Goal: Task Accomplishment & Management: Use online tool/utility

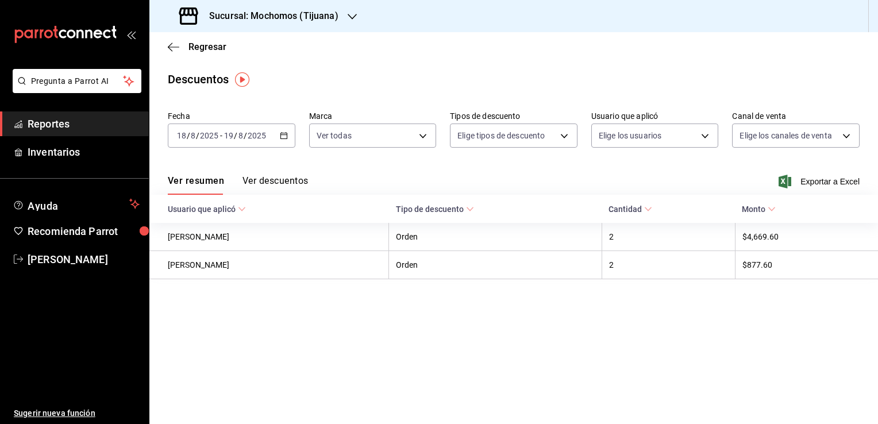
click at [85, 123] on span "Reportes" at bounding box center [84, 124] width 112 height 16
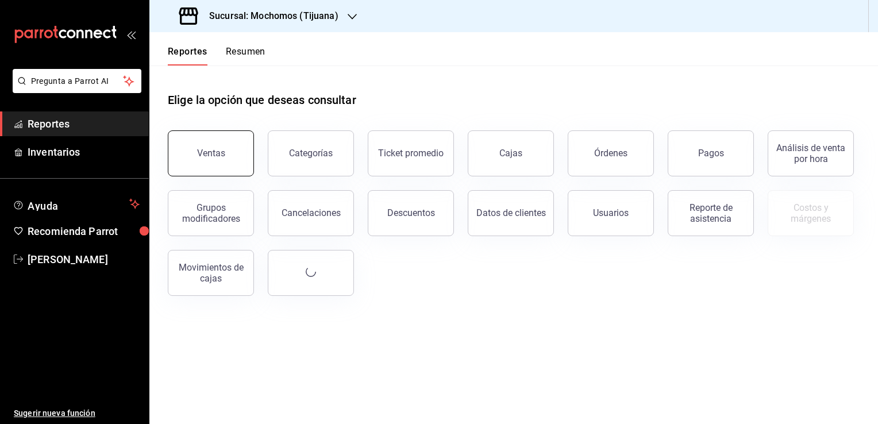
click at [208, 137] on button "Ventas" at bounding box center [211, 153] width 86 height 46
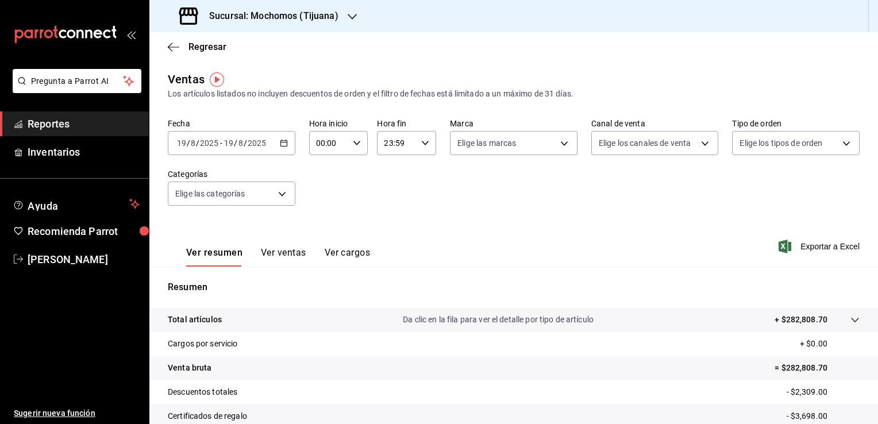
click at [285, 142] on icon "button" at bounding box center [284, 143] width 8 height 8
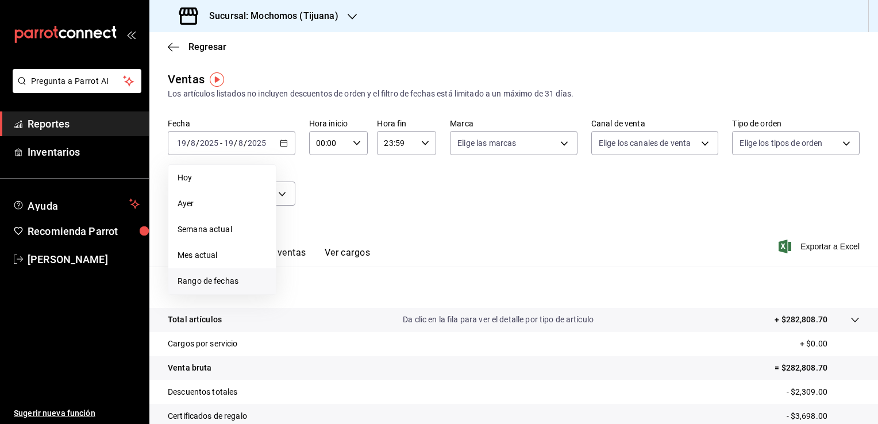
click at [241, 287] on span "Rango de fechas" at bounding box center [221, 281] width 89 height 12
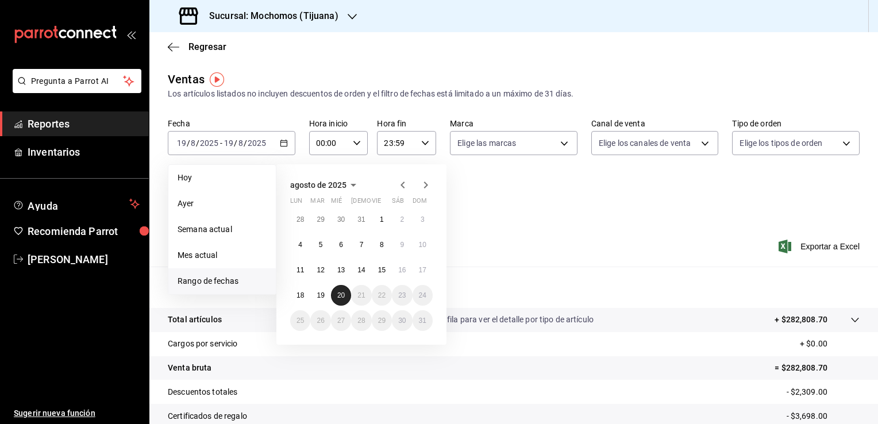
click at [342, 291] on abbr "20" at bounding box center [340, 295] width 7 height 8
click at [325, 295] on button "19" at bounding box center [320, 295] width 20 height 21
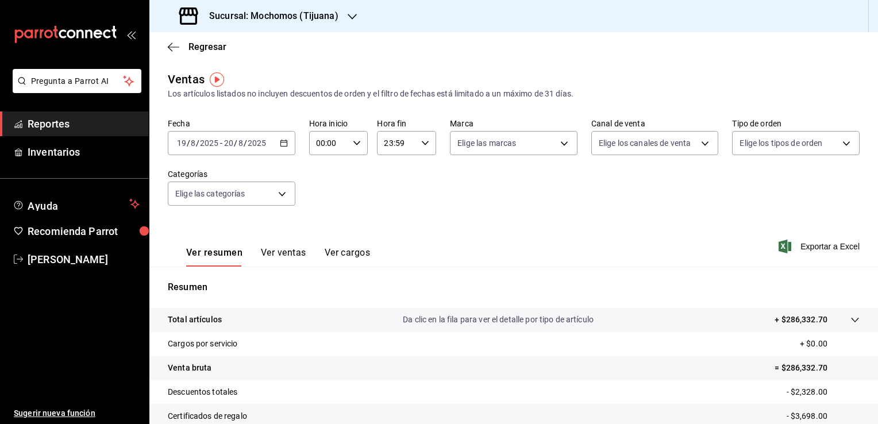
click at [353, 141] on icon "button" at bounding box center [357, 143] width 8 height 8
click at [322, 196] on span "05" at bounding box center [321, 195] width 11 height 9
type input "05:00"
click at [319, 196] on span "05" at bounding box center [321, 195] width 11 height 9
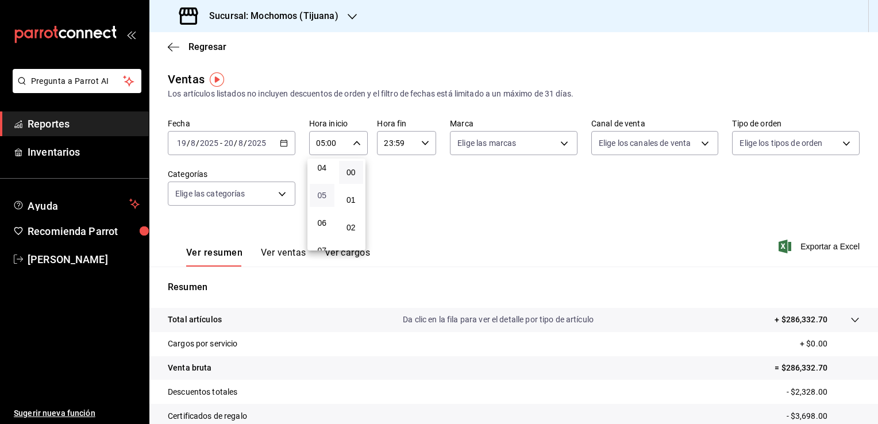
click at [330, 200] on button "05" at bounding box center [322, 195] width 25 height 23
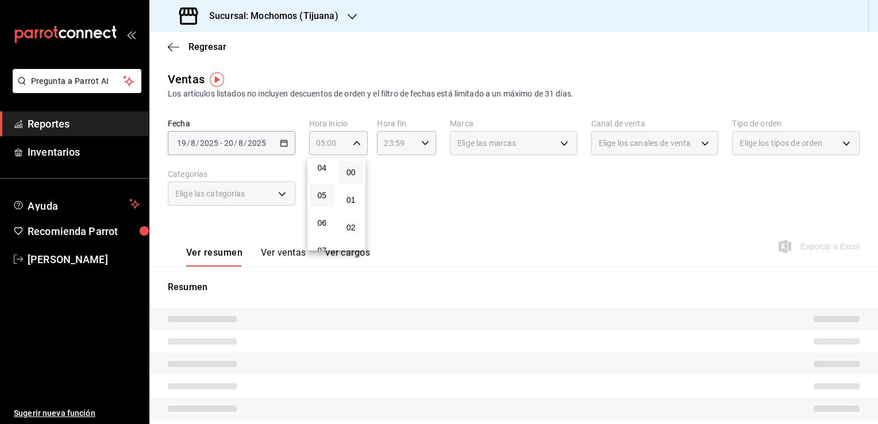
click at [425, 140] on div at bounding box center [439, 212] width 878 height 424
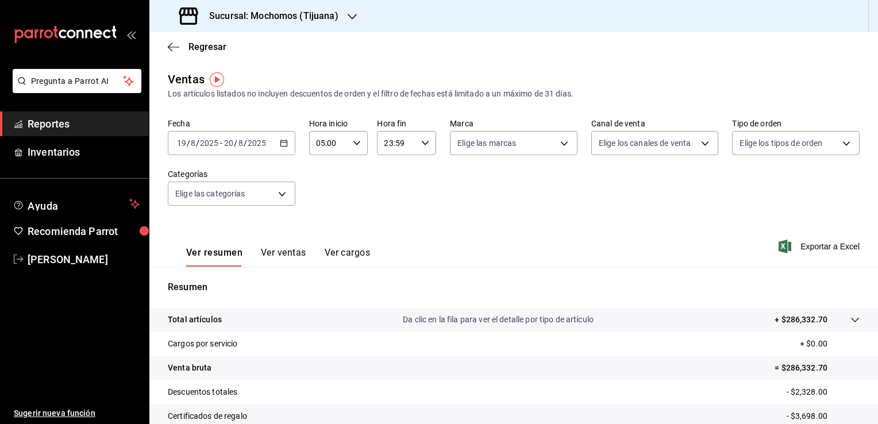
click at [422, 143] on \(Stroke\) "button" at bounding box center [425, 143] width 7 height 4
click at [388, 192] on button "05" at bounding box center [389, 195] width 25 height 23
click at [416, 180] on button "00" at bounding box center [418, 172] width 25 height 23
type input "05:00"
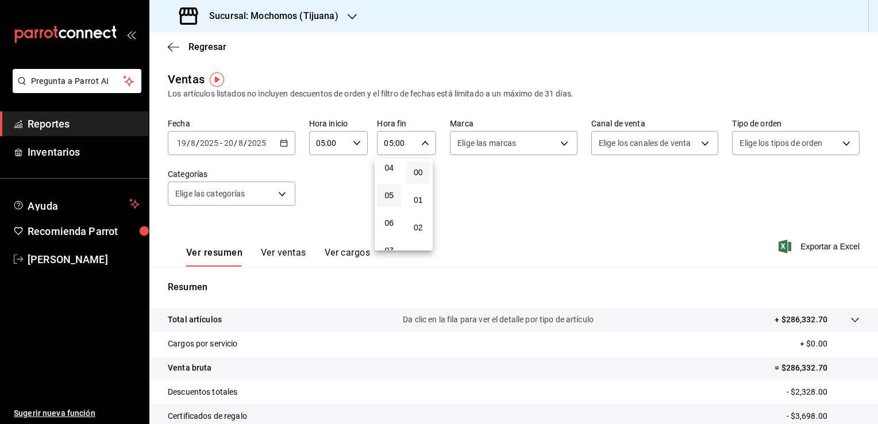
click at [478, 190] on div at bounding box center [439, 212] width 878 height 424
click at [553, 148] on body "Pregunta a Parrot AI Reportes Inventarios Ayuda Recomienda Parrot [PERSON_NAME]…" at bounding box center [439, 212] width 878 height 424
click at [493, 233] on li "Mochomos (Tijuana)" at bounding box center [509, 226] width 125 height 26
type input "c300ab0f-4e96-434a-ab79-9fec8b673c9f"
checkbox input "true"
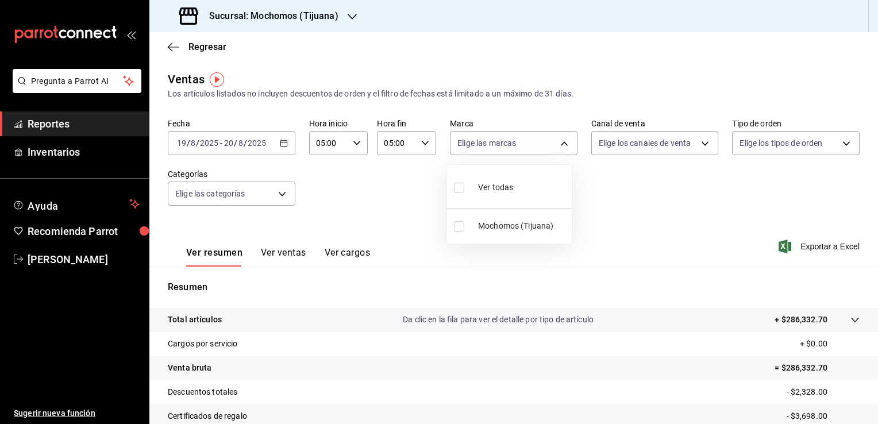
checkbox input "true"
drag, startPoint x: 873, startPoint y: 222, endPoint x: 879, endPoint y: 289, distance: 67.5
click at [877, 289] on html "Pregunta a Parrot AI Reportes Inventarios Ayuda Recomienda Parrot [PERSON_NAME]…" at bounding box center [439, 212] width 878 height 424
click at [868, 269] on div at bounding box center [439, 212] width 878 height 424
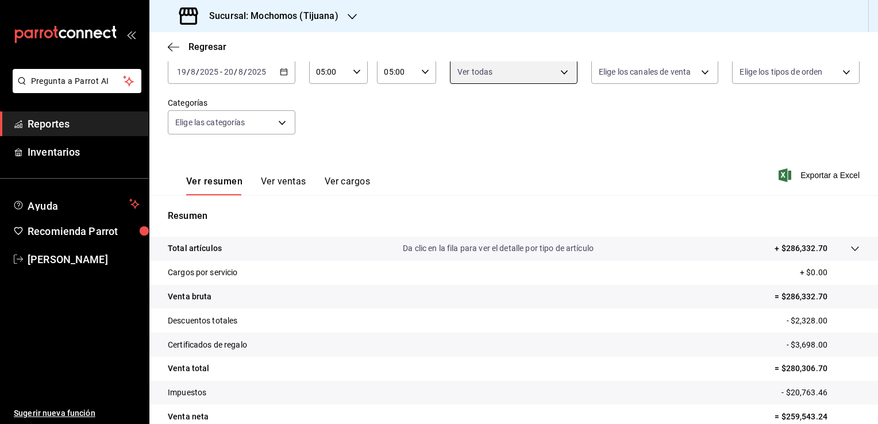
scroll to position [126, 0]
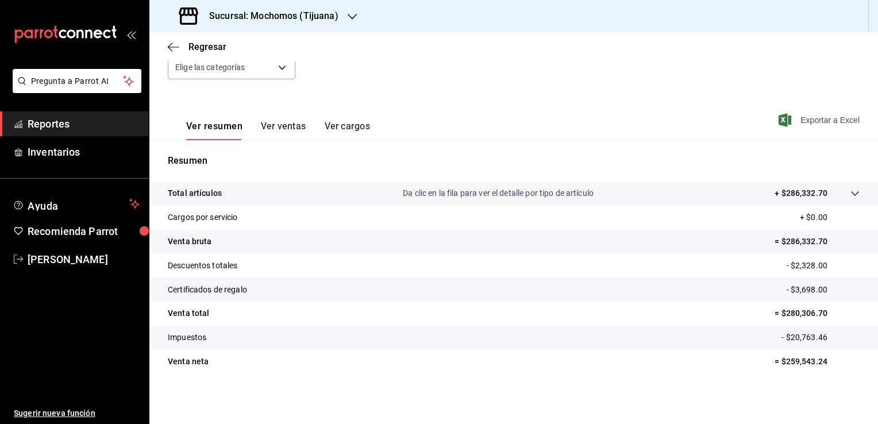
click at [823, 115] on span "Exportar a Excel" at bounding box center [820, 120] width 79 height 14
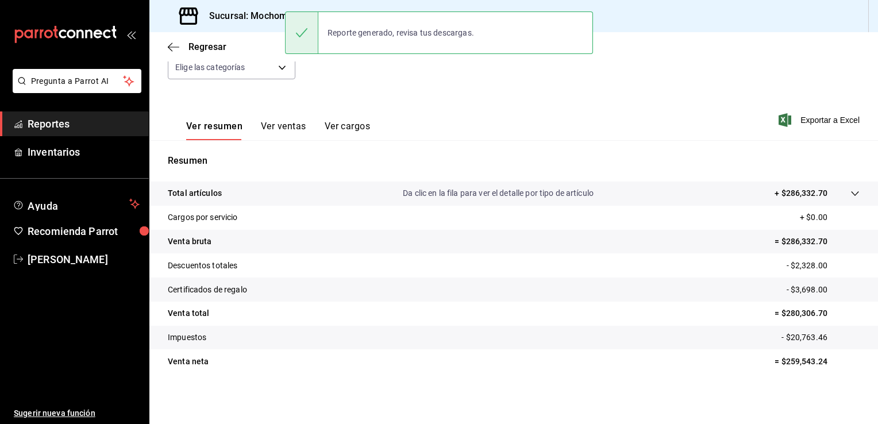
click at [446, 107] on div "Ver resumen Ver ventas Ver cargos Exportar a Excel" at bounding box center [513, 116] width 728 height 47
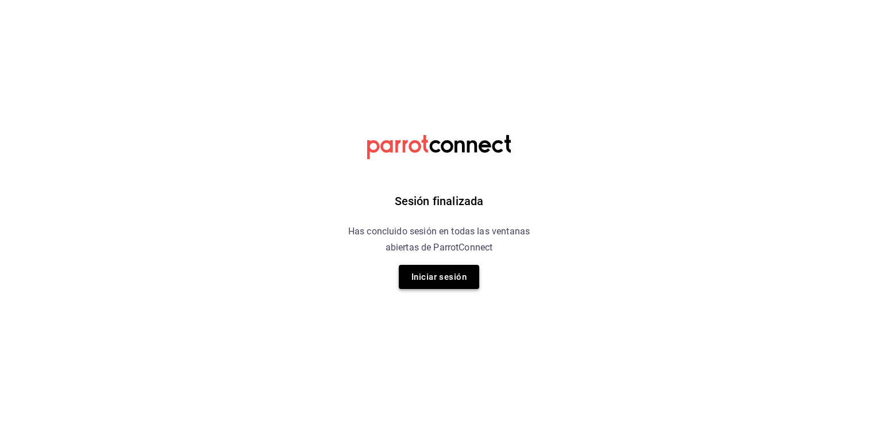
click at [455, 277] on button "Iniciar sesión" at bounding box center [439, 277] width 80 height 24
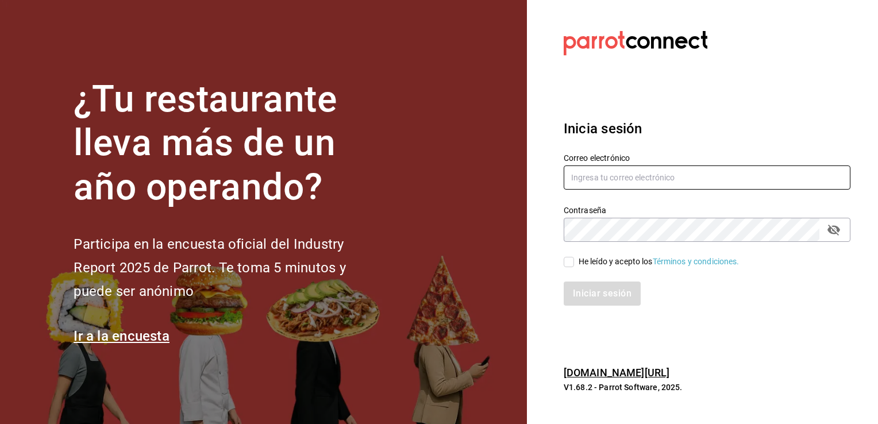
type input "guadalupe.reyes@grupocosteno.com"
click at [569, 265] on input "He leído y acepto los Términos y condiciones." at bounding box center [568, 262] width 10 height 10
checkbox input "true"
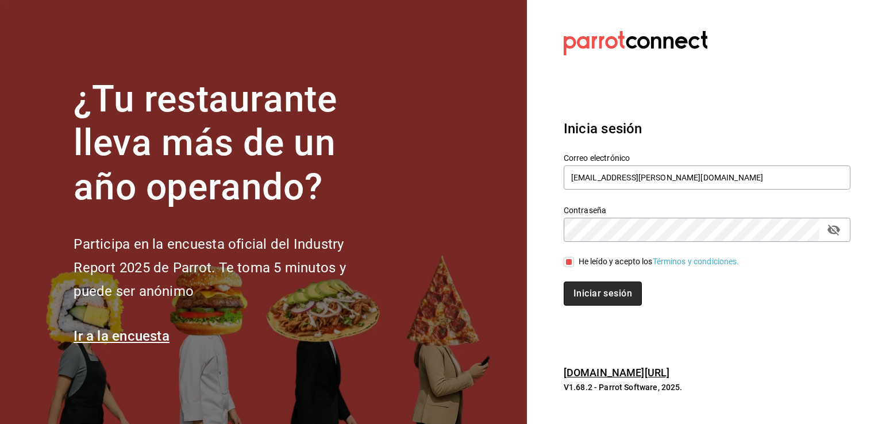
click at [578, 298] on button "Iniciar sesión" at bounding box center [602, 293] width 78 height 24
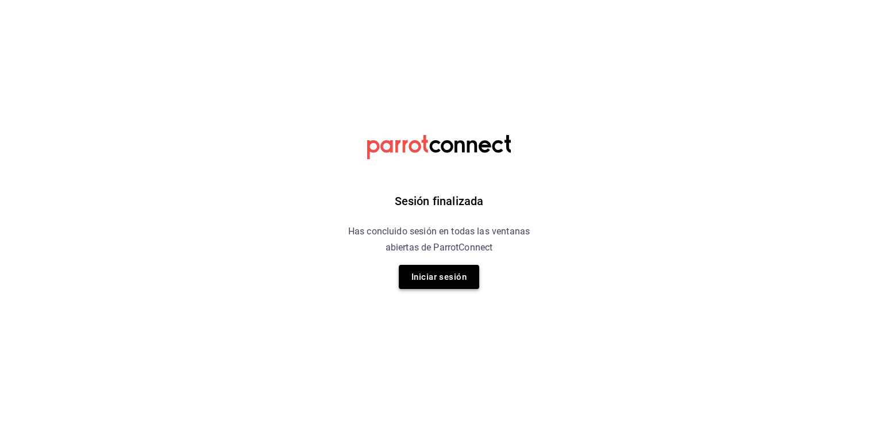
drag, startPoint x: 485, startPoint y: 289, endPoint x: 464, endPoint y: 285, distance: 21.0
click at [480, 289] on div "Sesión finalizada Has concluido sesión en todas las ventanas abiertas de Parrot…" at bounding box center [439, 212] width 290 height 424
click at [462, 282] on button "Iniciar sesión" at bounding box center [439, 277] width 80 height 24
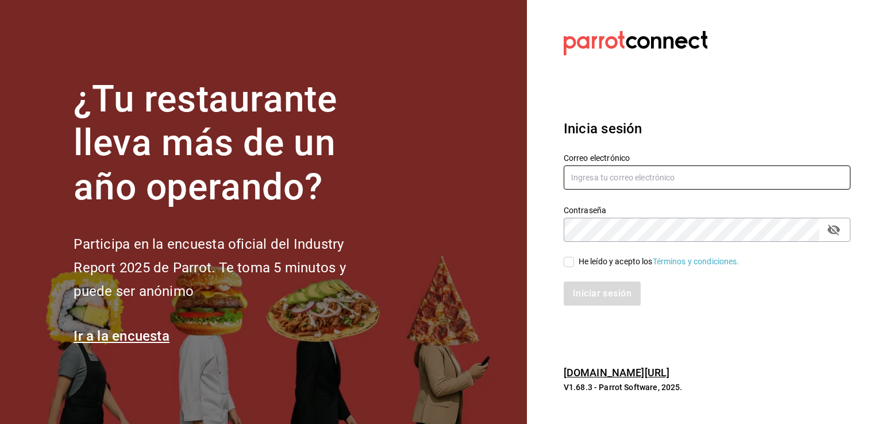
type input "guadalupe.reyes@grupocosteno.com"
click at [567, 262] on input "He leído y acepto los Términos y condiciones." at bounding box center [568, 262] width 10 height 10
checkbox input "true"
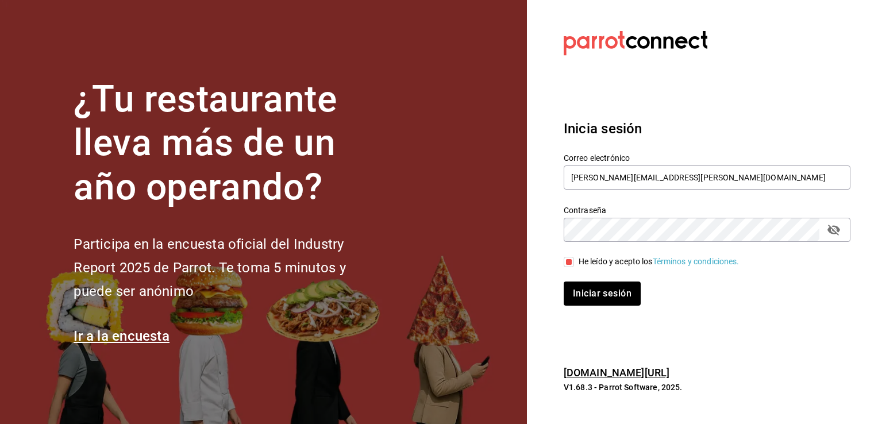
click at [586, 277] on div "Iniciar sesión" at bounding box center [700, 287] width 300 height 38
click at [593, 285] on button "Iniciar sesión" at bounding box center [602, 293] width 78 height 24
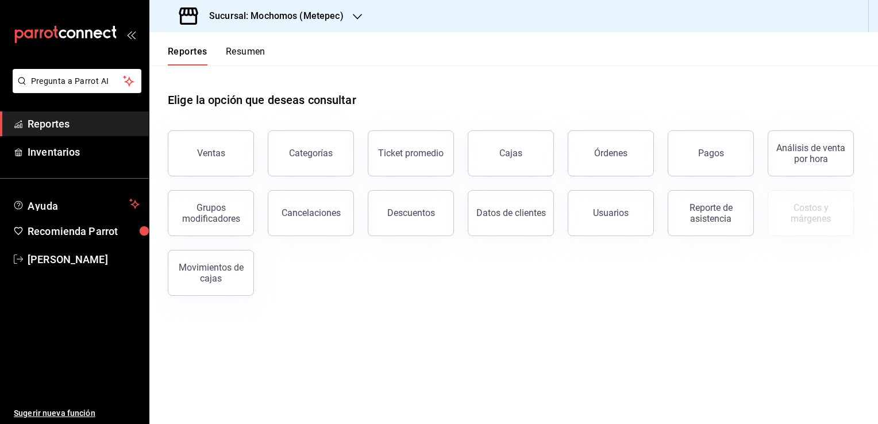
click at [245, 167] on button "Ventas" at bounding box center [211, 153] width 86 height 46
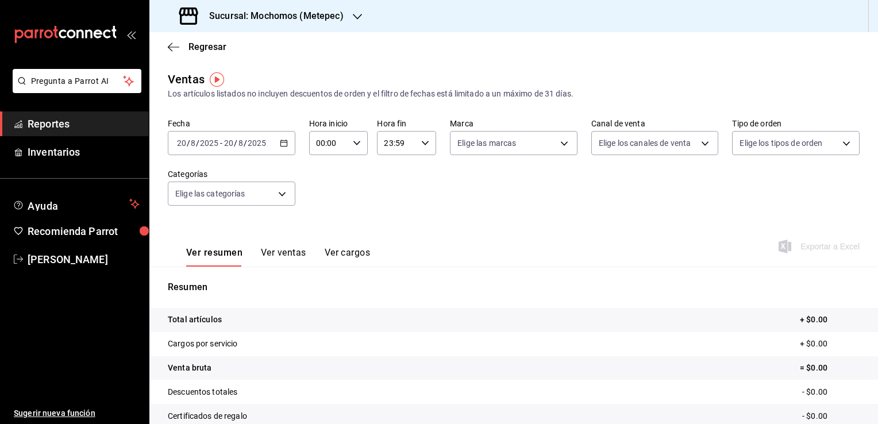
click at [286, 145] on div "[DATE] [DATE] - [DATE] [DATE]" at bounding box center [232, 143] width 128 height 24
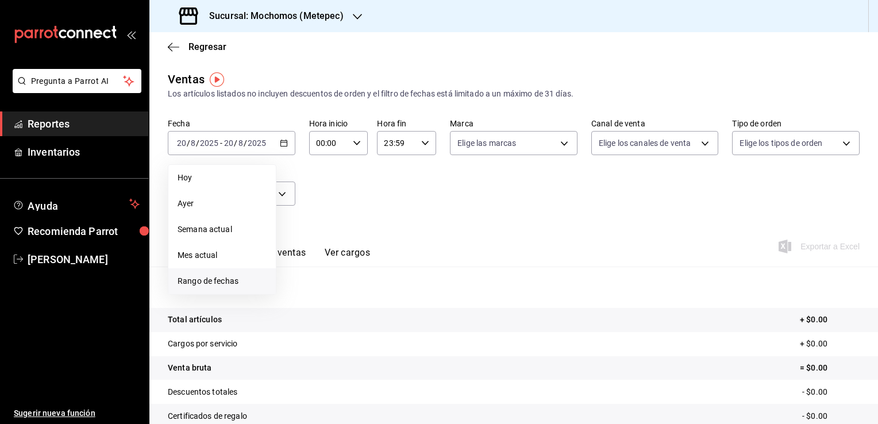
click at [239, 276] on span "Rango de fechas" at bounding box center [221, 281] width 89 height 12
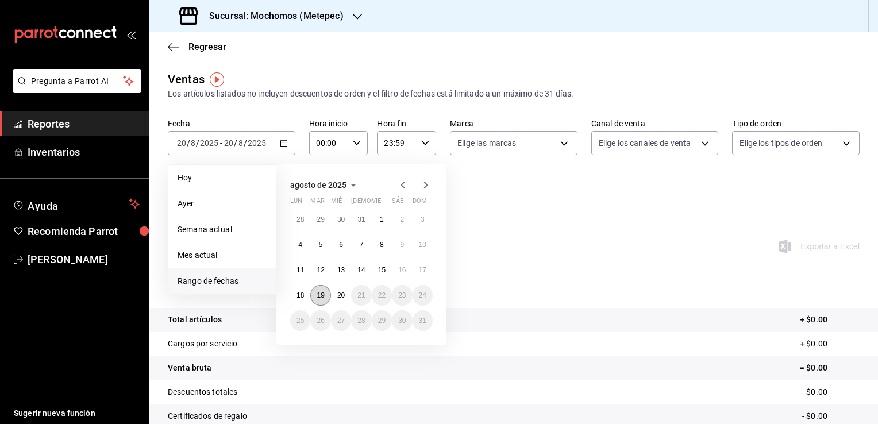
click at [324, 294] on abbr "19" at bounding box center [319, 295] width 7 height 8
click at [345, 292] on button "20" at bounding box center [341, 295] width 20 height 21
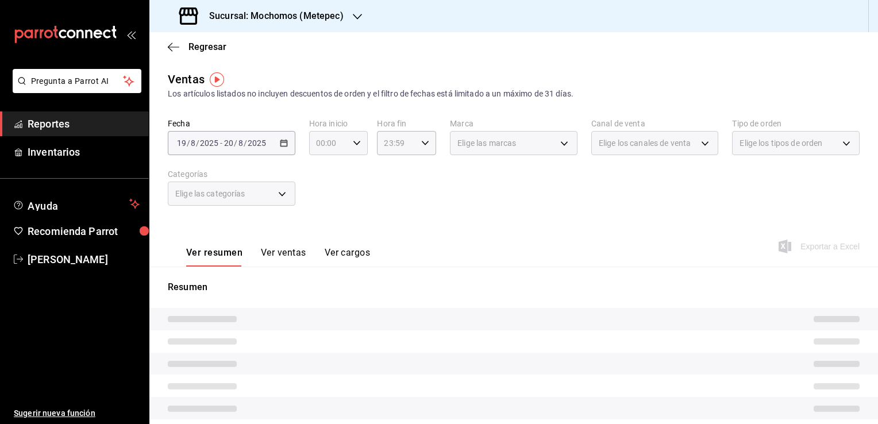
click at [353, 142] on \(Stroke\) "button" at bounding box center [356, 143] width 7 height 4
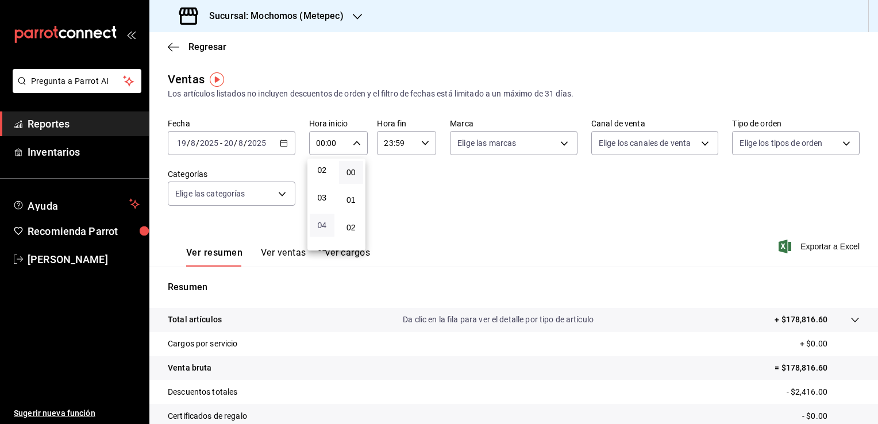
scroll to position [115, 0]
click at [323, 196] on span "05" at bounding box center [321, 195] width 11 height 9
type input "05:00"
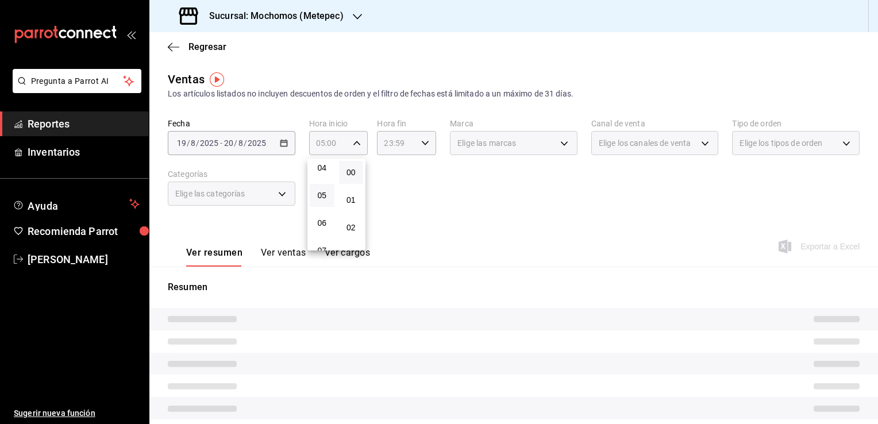
click at [421, 142] on div at bounding box center [439, 212] width 878 height 424
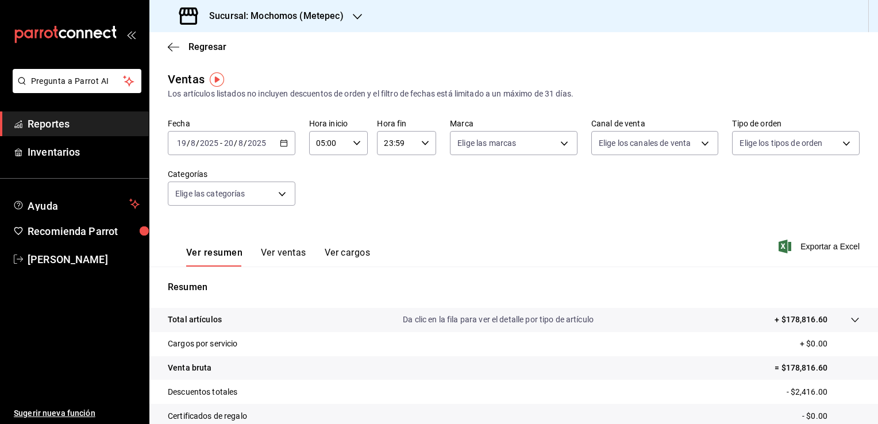
click at [423, 142] on icon "button" at bounding box center [425, 143] width 8 height 8
click at [391, 200] on span "05" at bounding box center [389, 195] width 11 height 9
click at [423, 141] on div at bounding box center [439, 212] width 878 height 424
click at [419, 148] on div "05:59 Hora fin" at bounding box center [406, 143] width 59 height 24
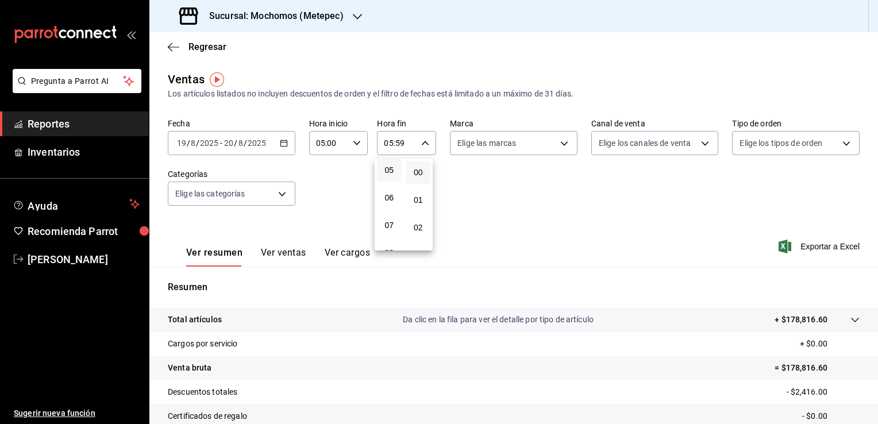
click at [422, 178] on button "00" at bounding box center [418, 172] width 25 height 23
type input "05:00"
click at [553, 198] on div at bounding box center [439, 212] width 878 height 424
click at [553, 142] on body "Pregunta a Parrot AI Reportes Inventarios Ayuda Recomienda Parrot [PERSON_NAME]…" at bounding box center [439, 212] width 878 height 424
click at [464, 222] on label at bounding box center [461, 226] width 15 height 10
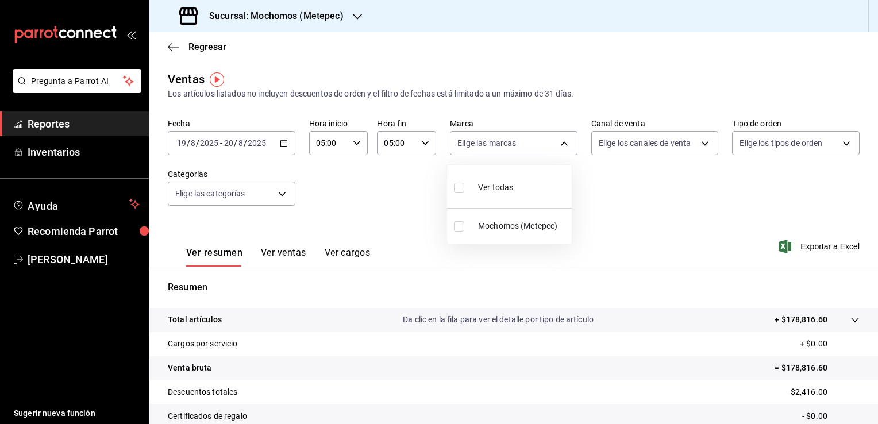
click at [464, 222] on input "checkbox" at bounding box center [459, 226] width 10 height 10
checkbox input "false"
click at [306, 22] on div at bounding box center [439, 212] width 878 height 424
click at [339, 20] on h3 "Sucursal: Mochomos (Metepec)" at bounding box center [272, 16] width 144 height 14
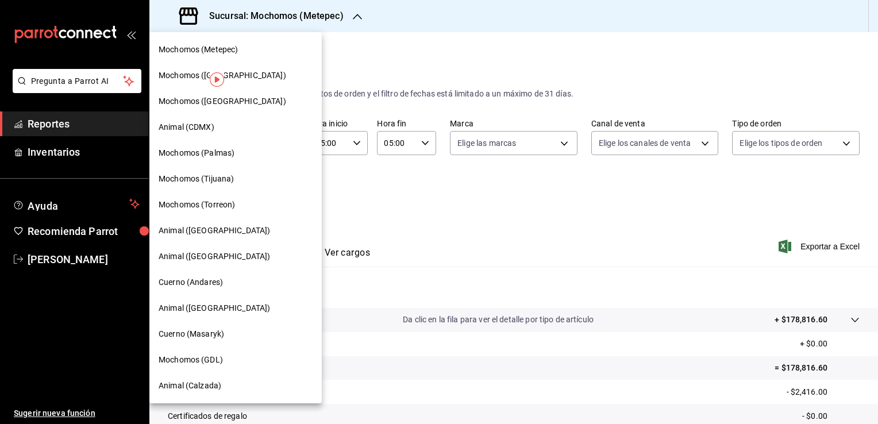
click at [237, 182] on div "Mochomos (Tijuana)" at bounding box center [236, 179] width 154 height 12
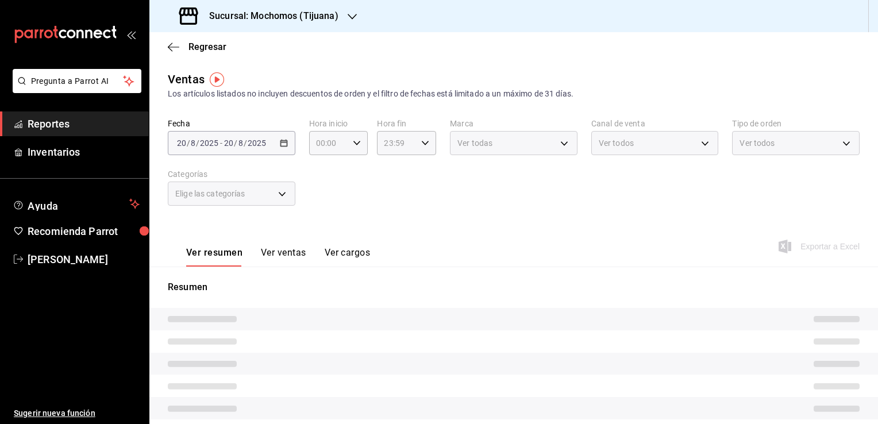
type input "05:00"
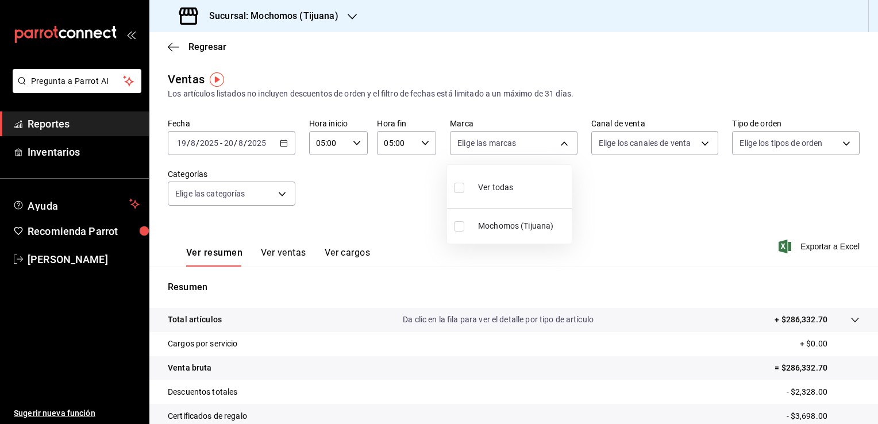
click at [553, 148] on body "Pregunta a Parrot AI Reportes Inventarios Ayuda Recomienda Parrot [PERSON_NAME]…" at bounding box center [439, 212] width 878 height 424
click at [456, 240] on ul "Ver todas Mochomos (Tijuana)" at bounding box center [509, 204] width 125 height 79
click at [459, 229] on input "checkbox" at bounding box center [459, 226] width 10 height 10
checkbox input "true"
type input "c300ab0f-4e96-434a-ab79-9fec8b673c9f"
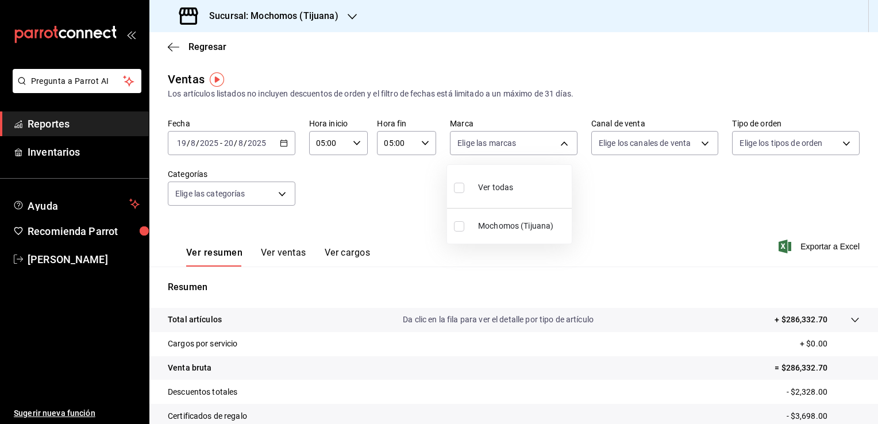
checkbox input "true"
drag, startPoint x: 644, startPoint y: 203, endPoint x: 638, endPoint y: 201, distance: 6.2
click at [642, 203] on div at bounding box center [439, 212] width 878 height 424
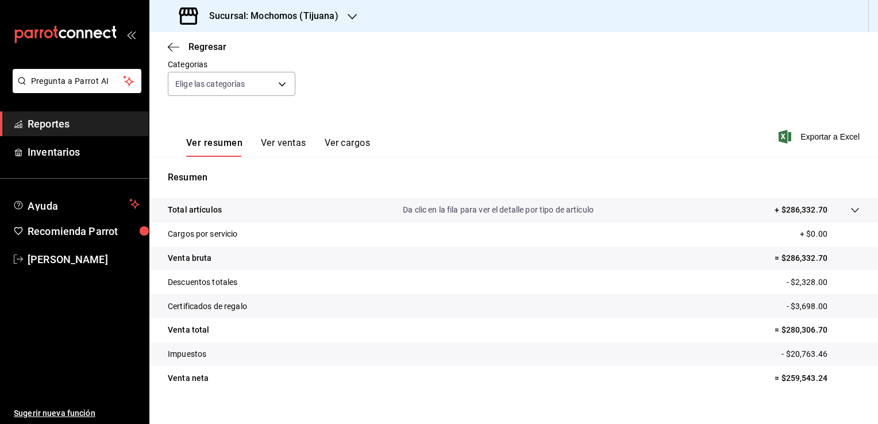
scroll to position [115, 0]
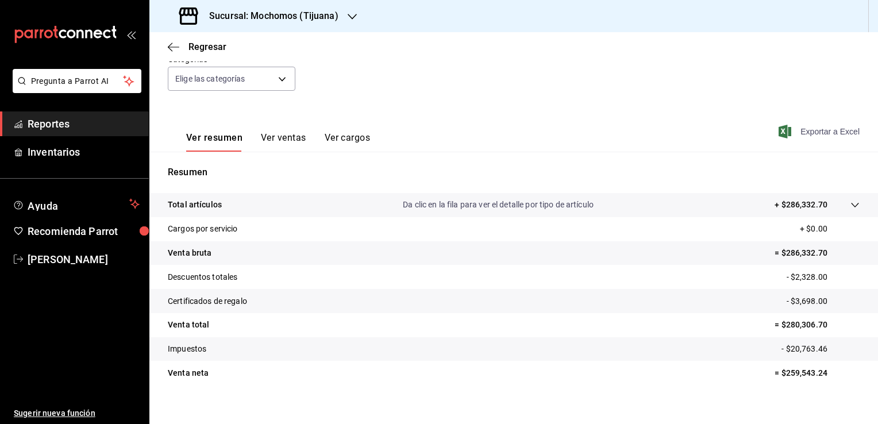
click at [813, 136] on span "Exportar a Excel" at bounding box center [820, 132] width 79 height 14
click at [399, 54] on div "Regresar" at bounding box center [513, 46] width 728 height 29
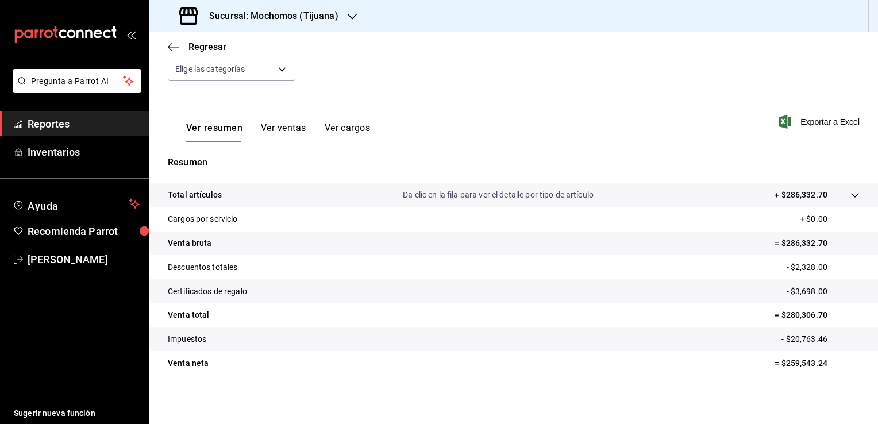
scroll to position [126, 0]
click at [268, 70] on body "Pregunta a Parrot AI Reportes Inventarios Ayuda Recomienda Parrot [PERSON_NAME]…" at bounding box center [439, 212] width 878 height 424
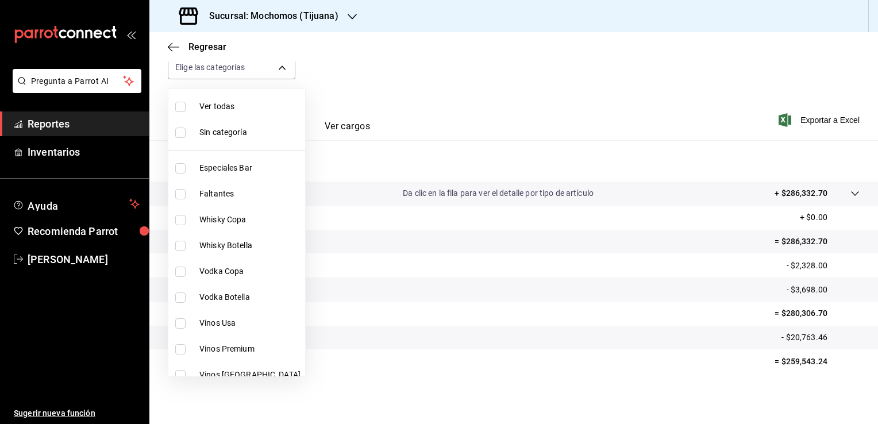
click at [442, 70] on div at bounding box center [439, 212] width 878 height 424
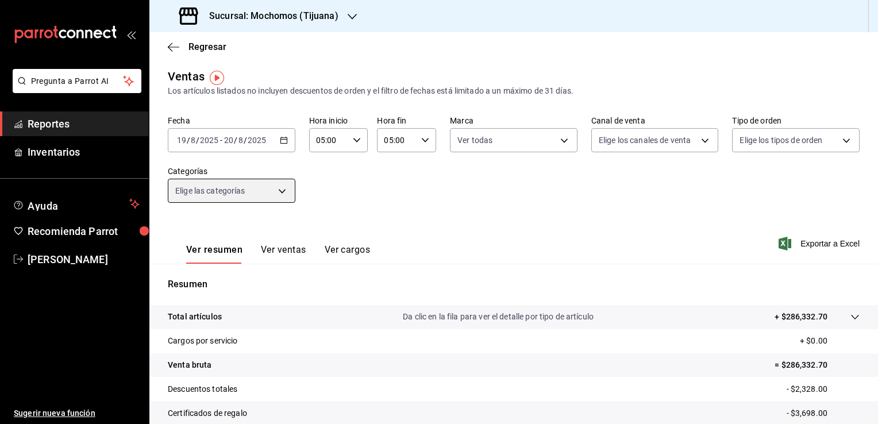
scroll to position [0, 0]
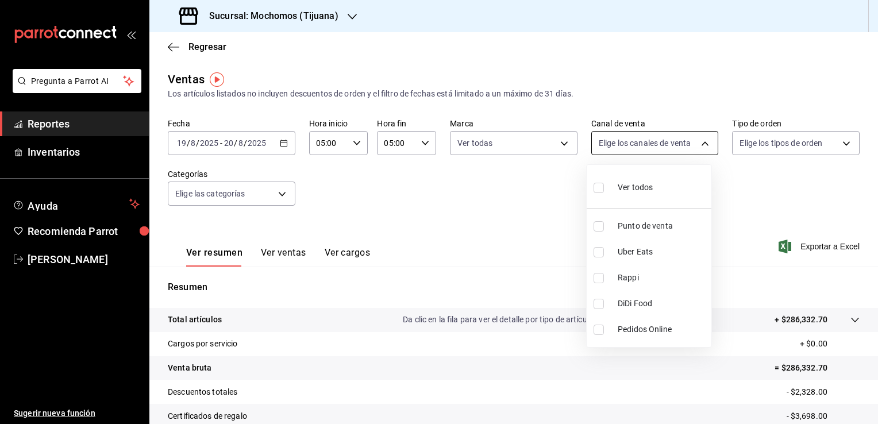
click at [678, 144] on body "Pregunta a Parrot AI Reportes Inventarios Ayuda Recomienda Parrot [PERSON_NAME]…" at bounding box center [439, 212] width 878 height 424
click at [547, 188] on div at bounding box center [439, 212] width 878 height 424
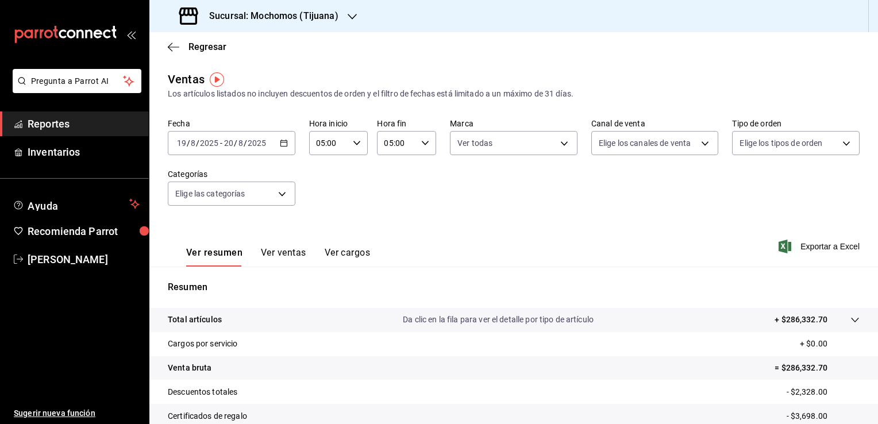
click at [404, 217] on div "Fecha [DATE] [DATE] - [DATE] [DATE] Hora inicio 05:00 Hora inicio Hora fin 05:0…" at bounding box center [514, 168] width 692 height 101
click at [65, 124] on span "Reportes" at bounding box center [84, 124] width 112 height 16
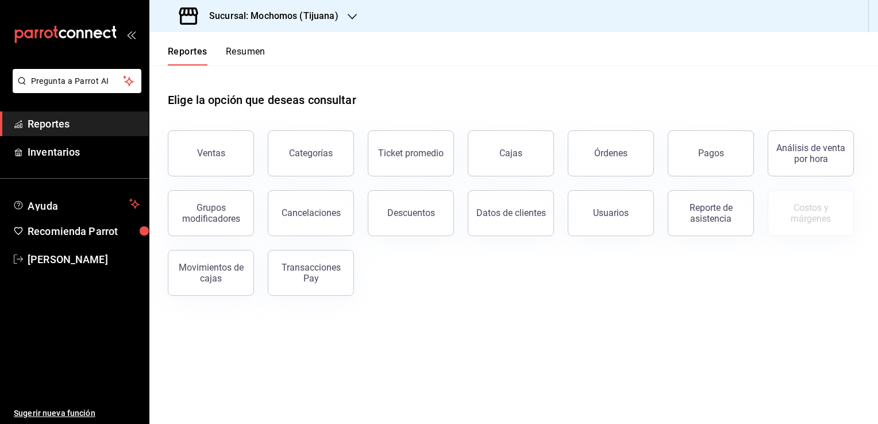
click at [53, 128] on span "Reportes" at bounding box center [84, 124] width 112 height 16
click at [379, 218] on button "Descuentos" at bounding box center [411, 213] width 86 height 46
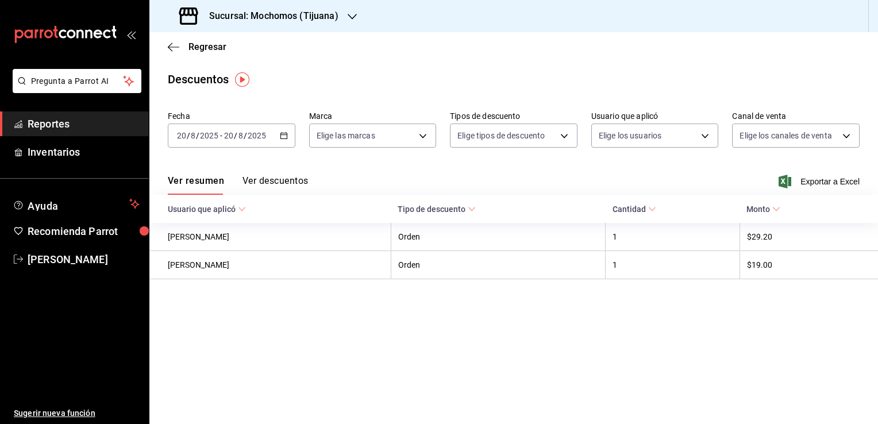
click at [280, 141] on div "[DATE] [DATE] - [DATE] [DATE]" at bounding box center [232, 135] width 128 height 24
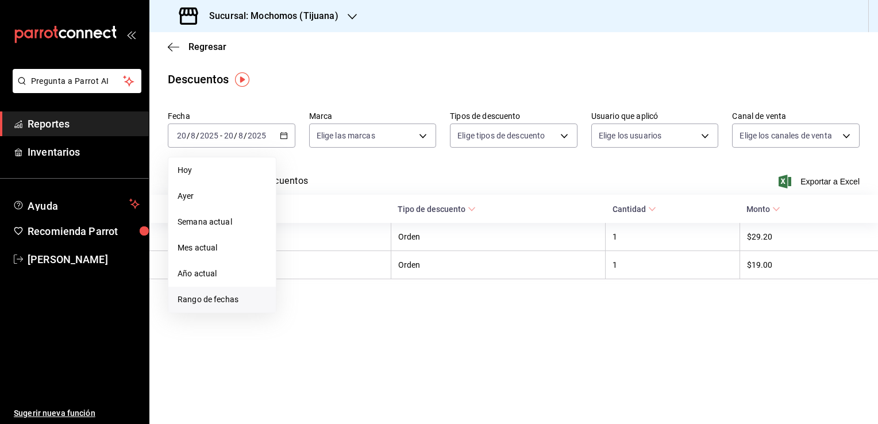
click at [207, 296] on span "Rango de fechas" at bounding box center [221, 299] width 89 height 12
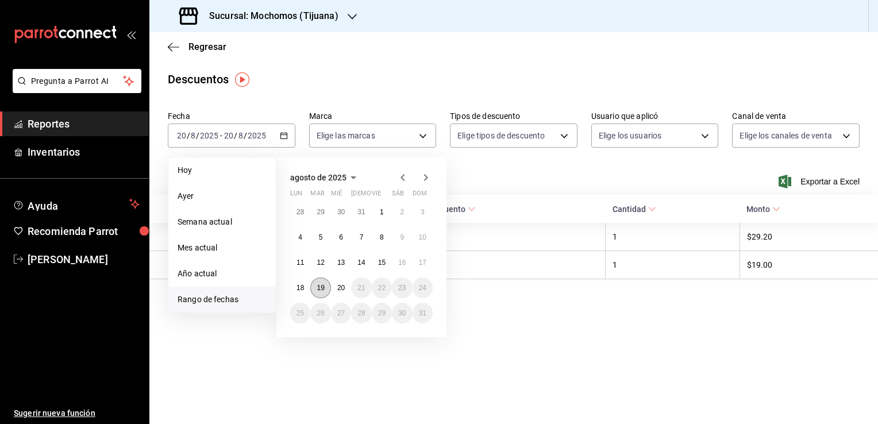
click at [326, 284] on button "19" at bounding box center [320, 287] width 20 height 21
click at [345, 285] on button "20" at bounding box center [341, 287] width 20 height 21
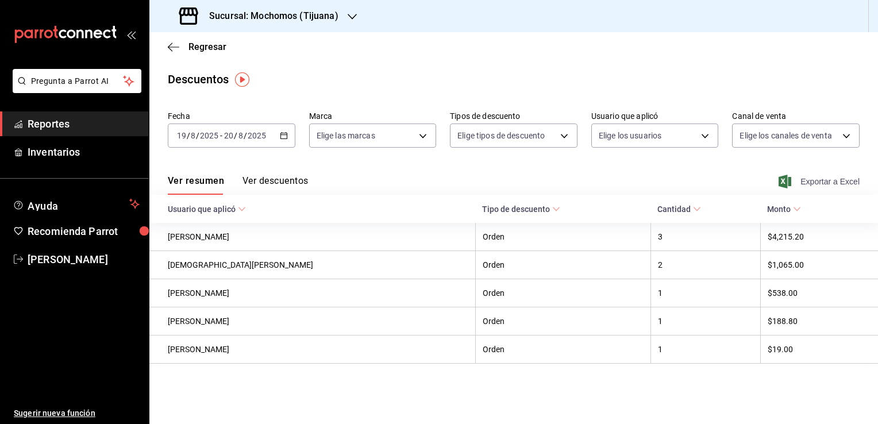
click at [841, 186] on span "Exportar a Excel" at bounding box center [820, 182] width 79 height 14
